Goal: Transaction & Acquisition: Book appointment/travel/reservation

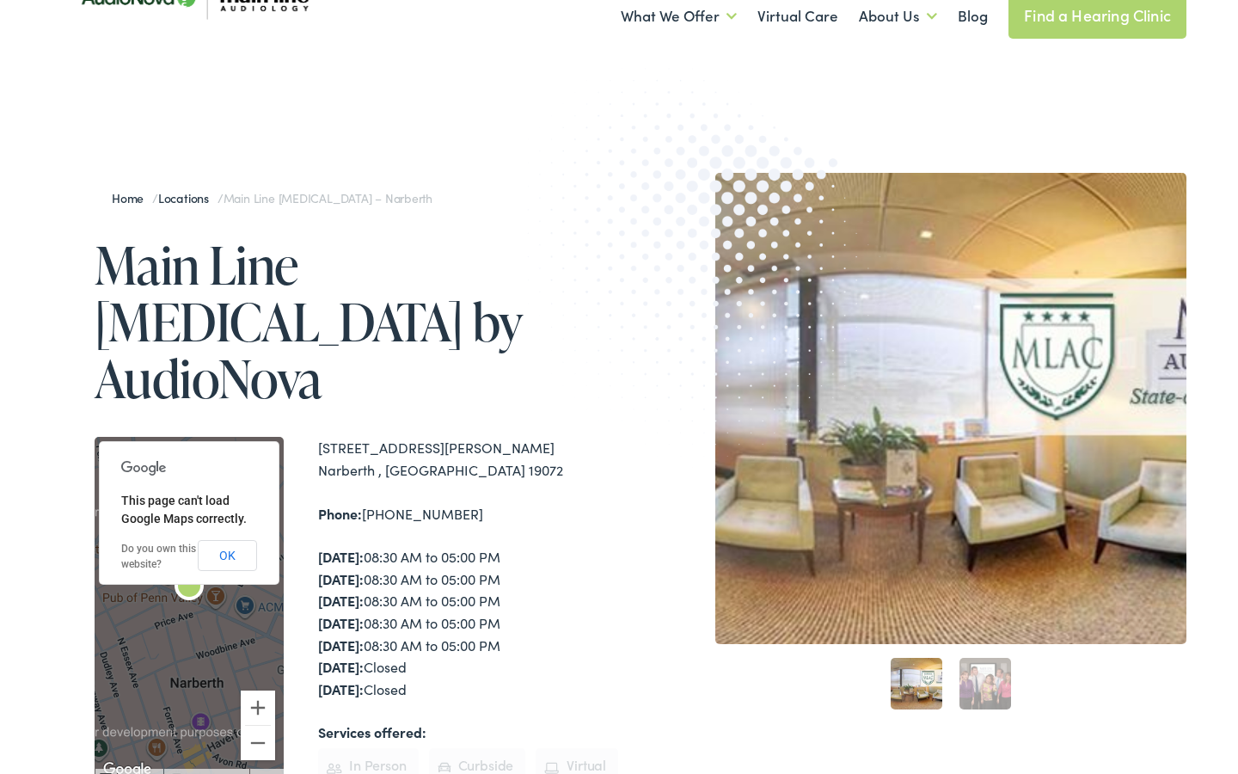
scroll to position [76, 0]
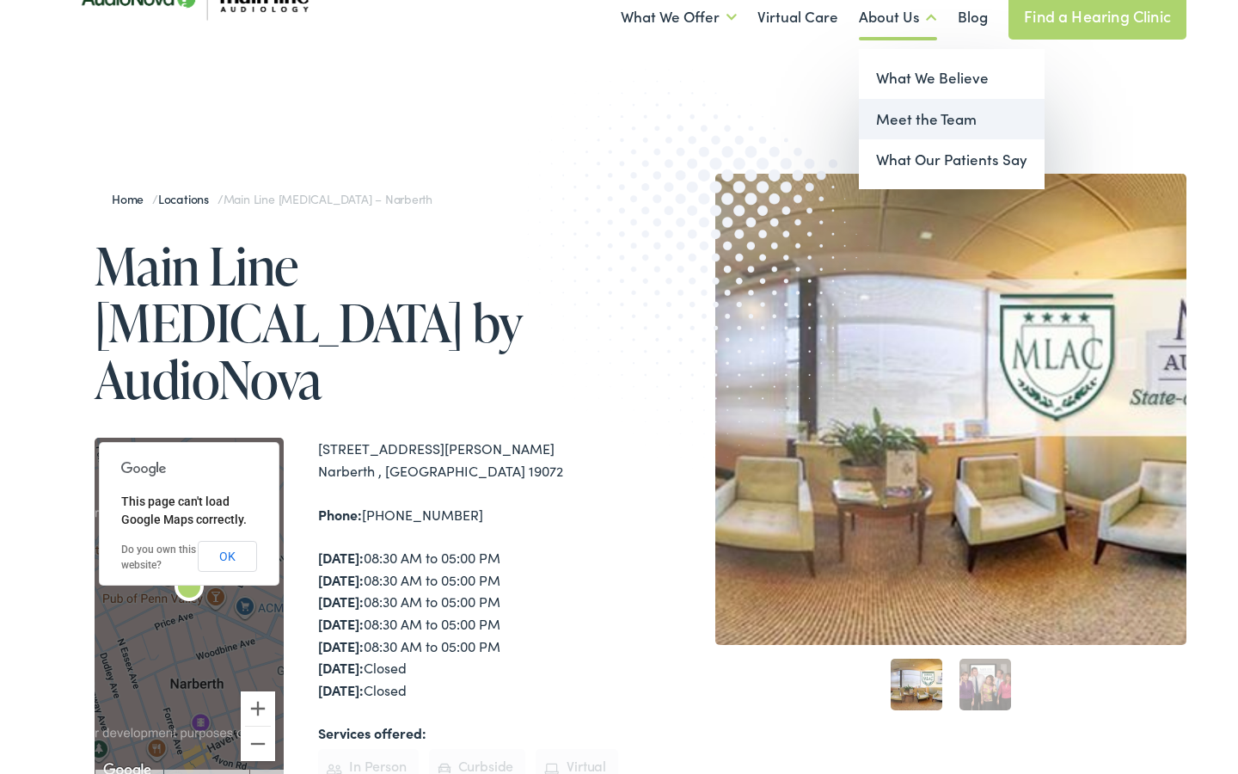
click at [910, 120] on link "Meet the Team" at bounding box center [952, 119] width 186 height 41
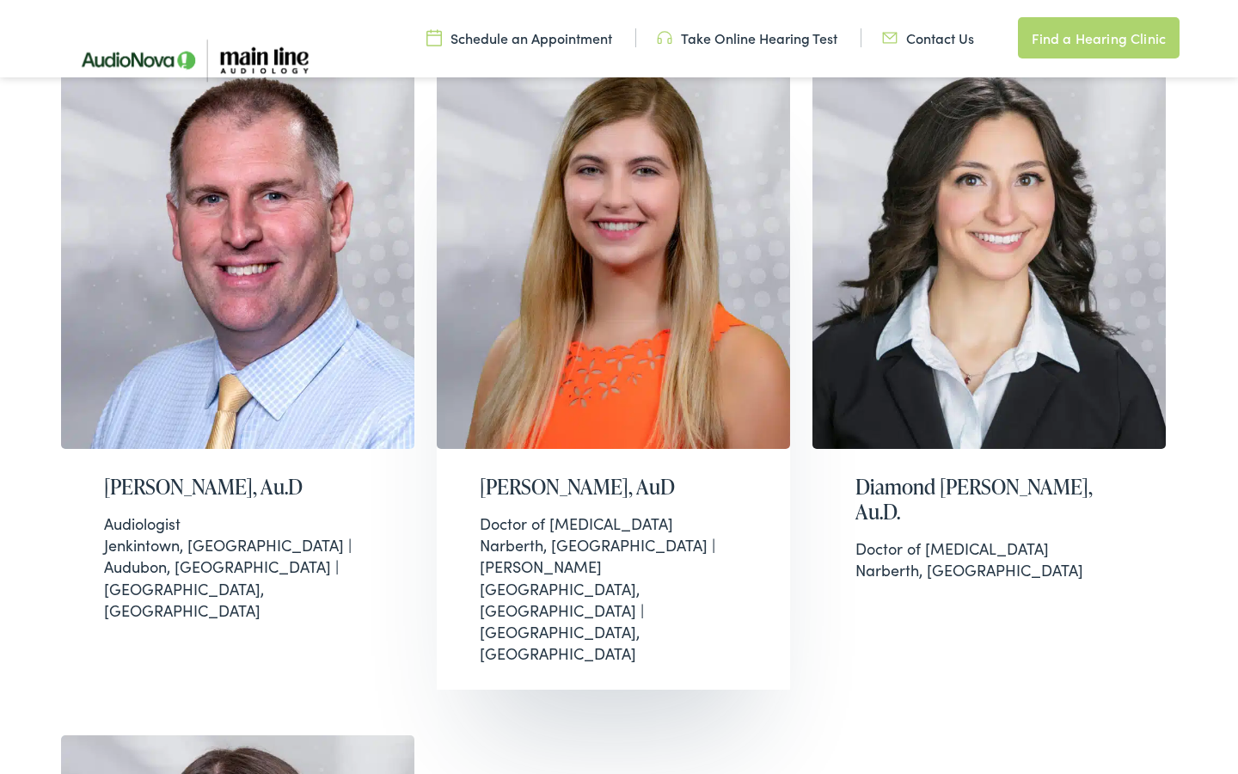
scroll to position [512, 0]
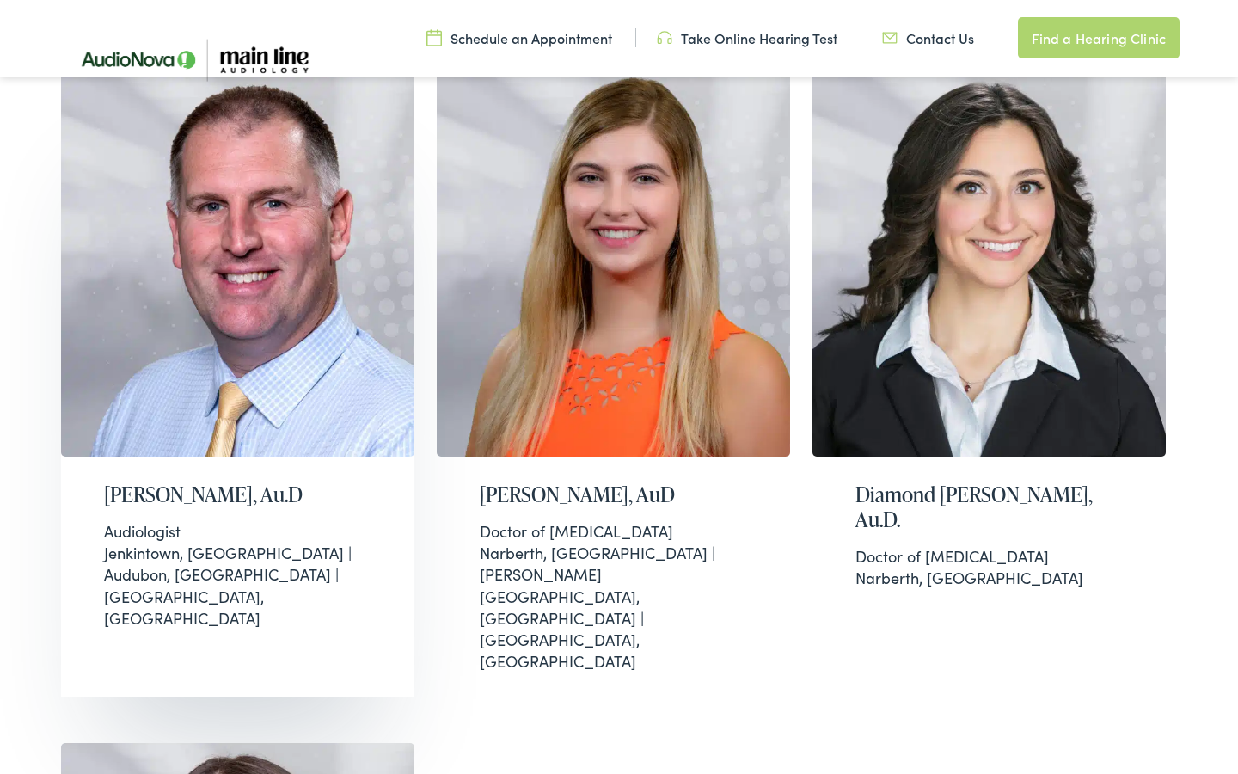
click at [252, 383] on img at bounding box center [237, 262] width 353 height 389
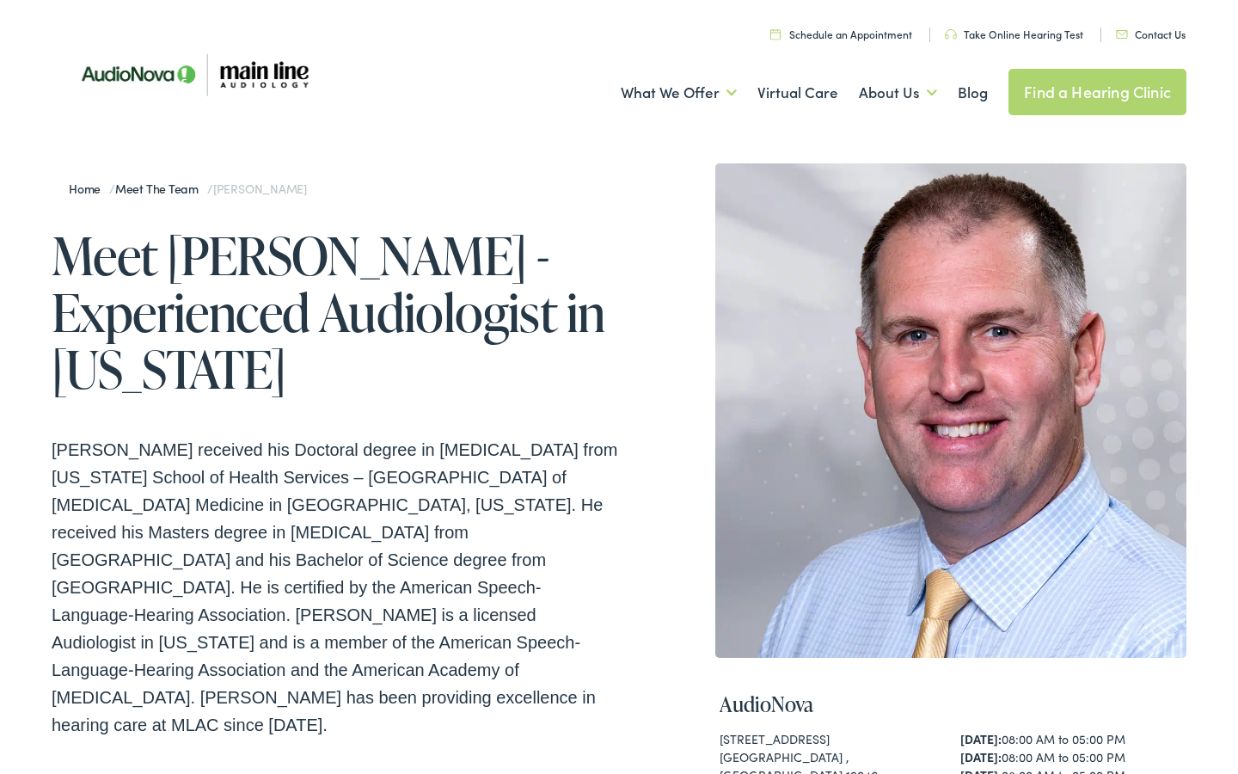
click at [841, 32] on link "Schedule an Appointment" at bounding box center [841, 34] width 142 height 15
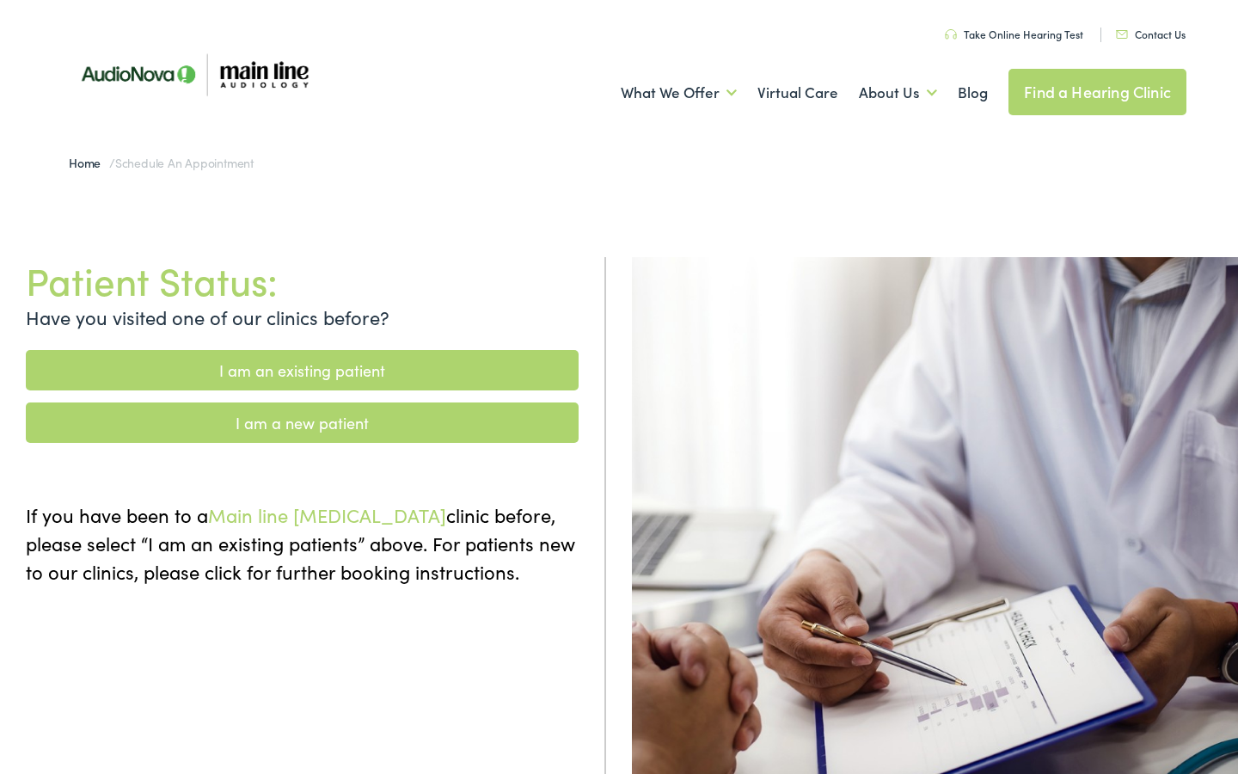
click at [322, 420] on link "I am a new patient" at bounding box center [302, 422] width 553 height 40
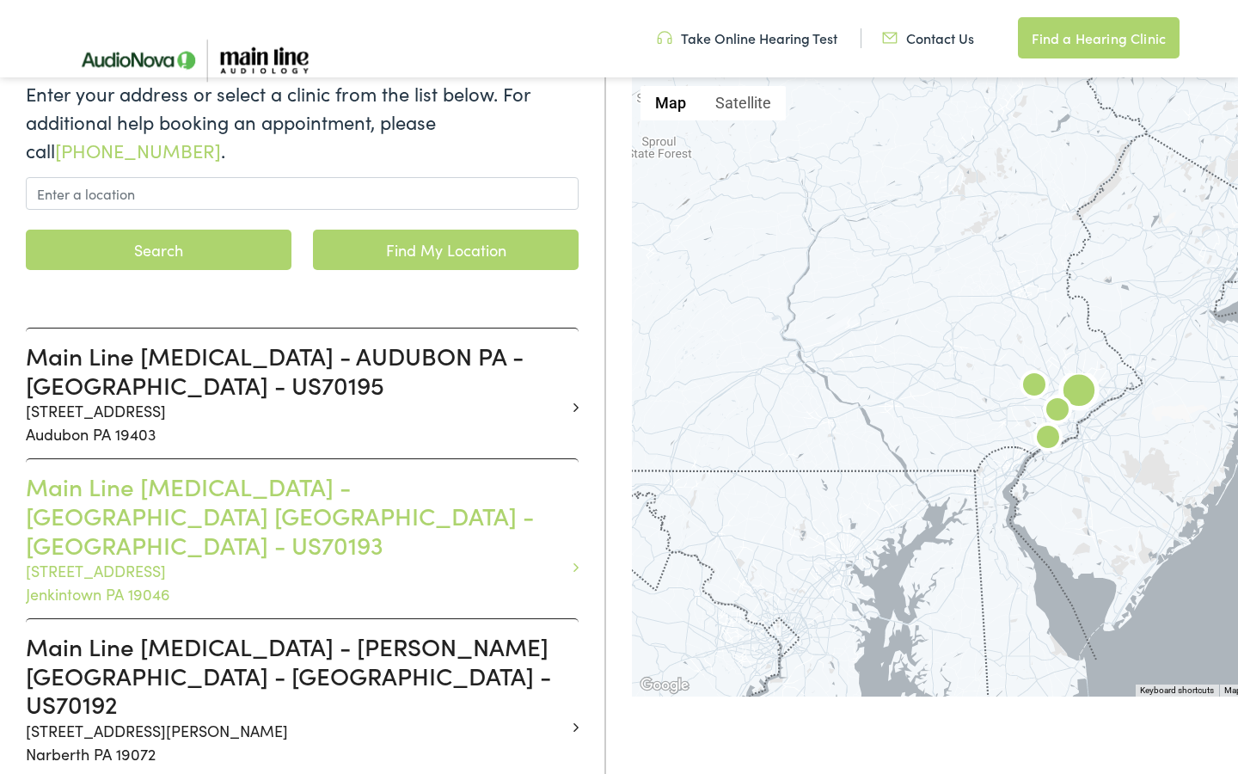
scroll to position [269, 0]
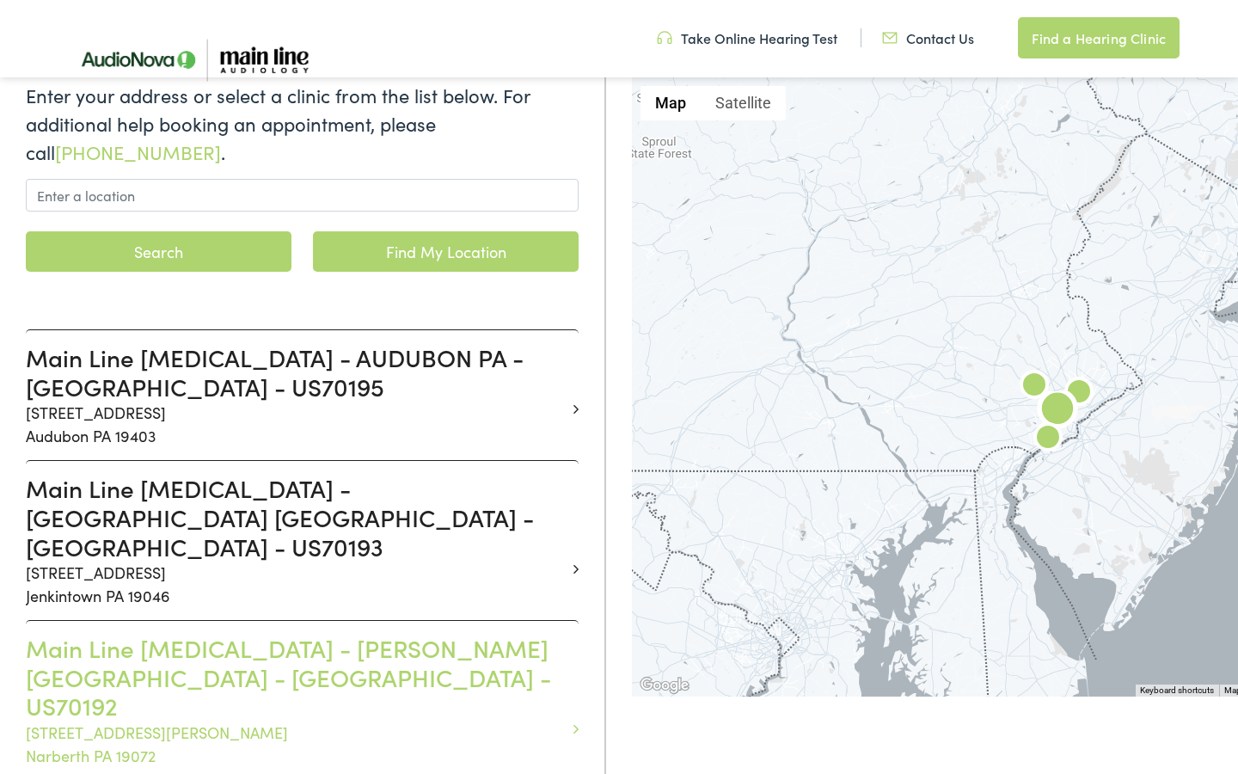
click at [400, 643] on h3 "Main Line Audiology - NARBERTH PA - MONTGOMERY - US70192" at bounding box center [296, 677] width 540 height 87
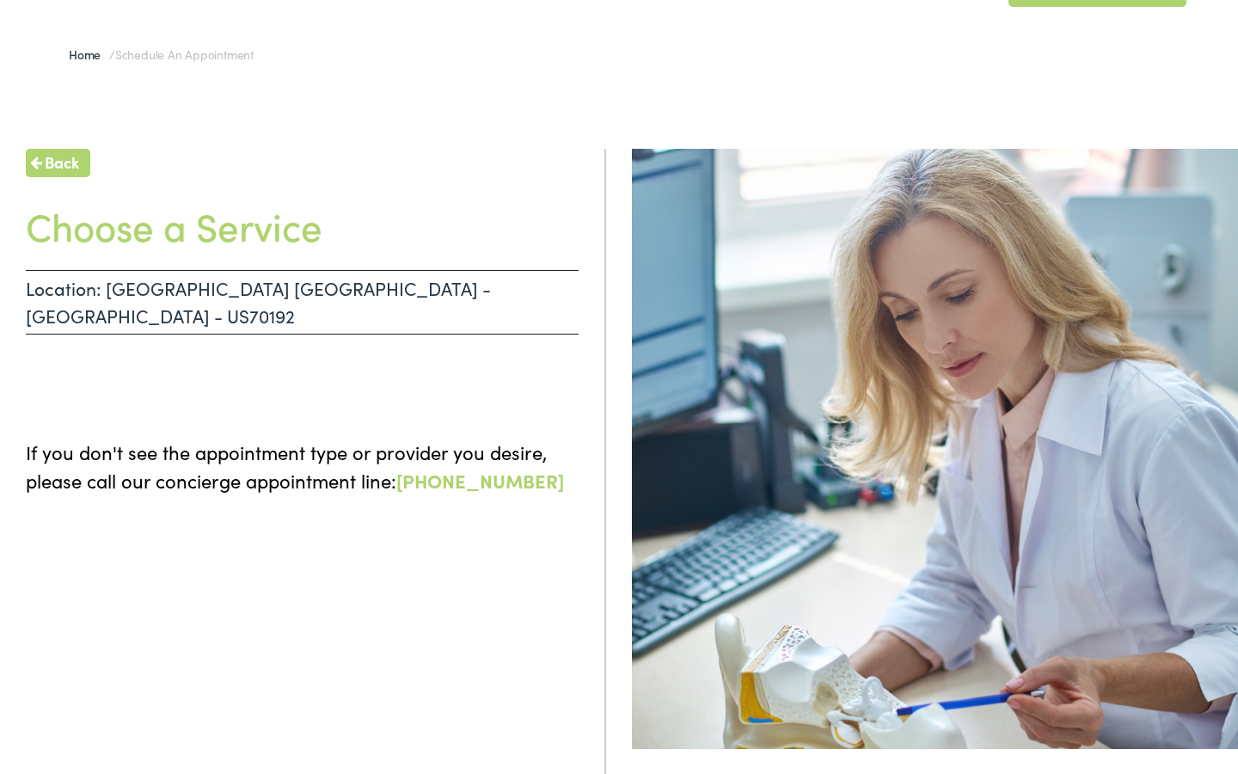
scroll to position [101, 0]
